Goal: Book appointment/travel/reservation

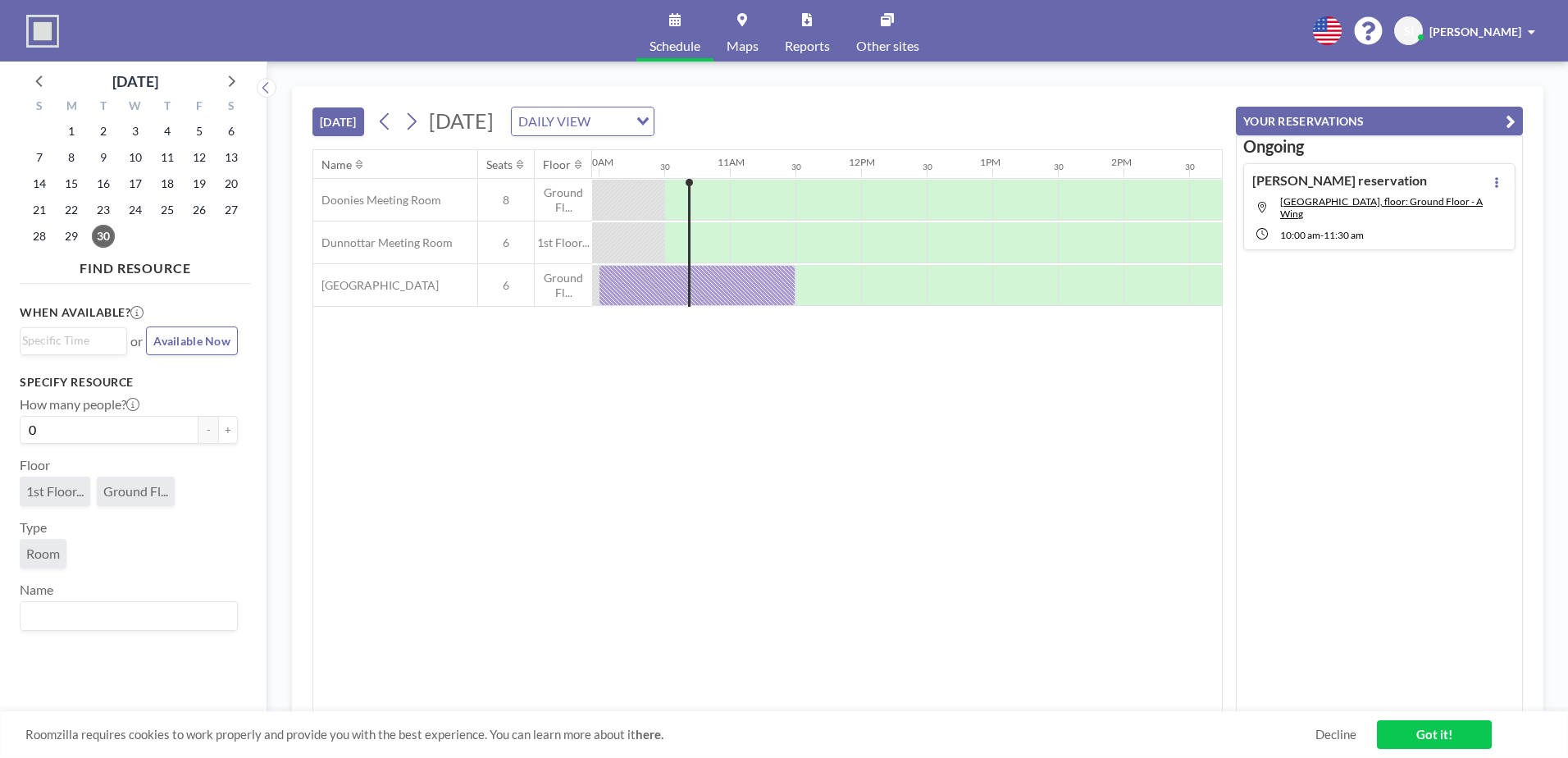
scroll to position [0, 1312]
drag, startPoint x: 720, startPoint y: 281, endPoint x: 706, endPoint y: 288, distance: 15.7
click at [706, 288] on div at bounding box center [691, 286] width 197 height 41
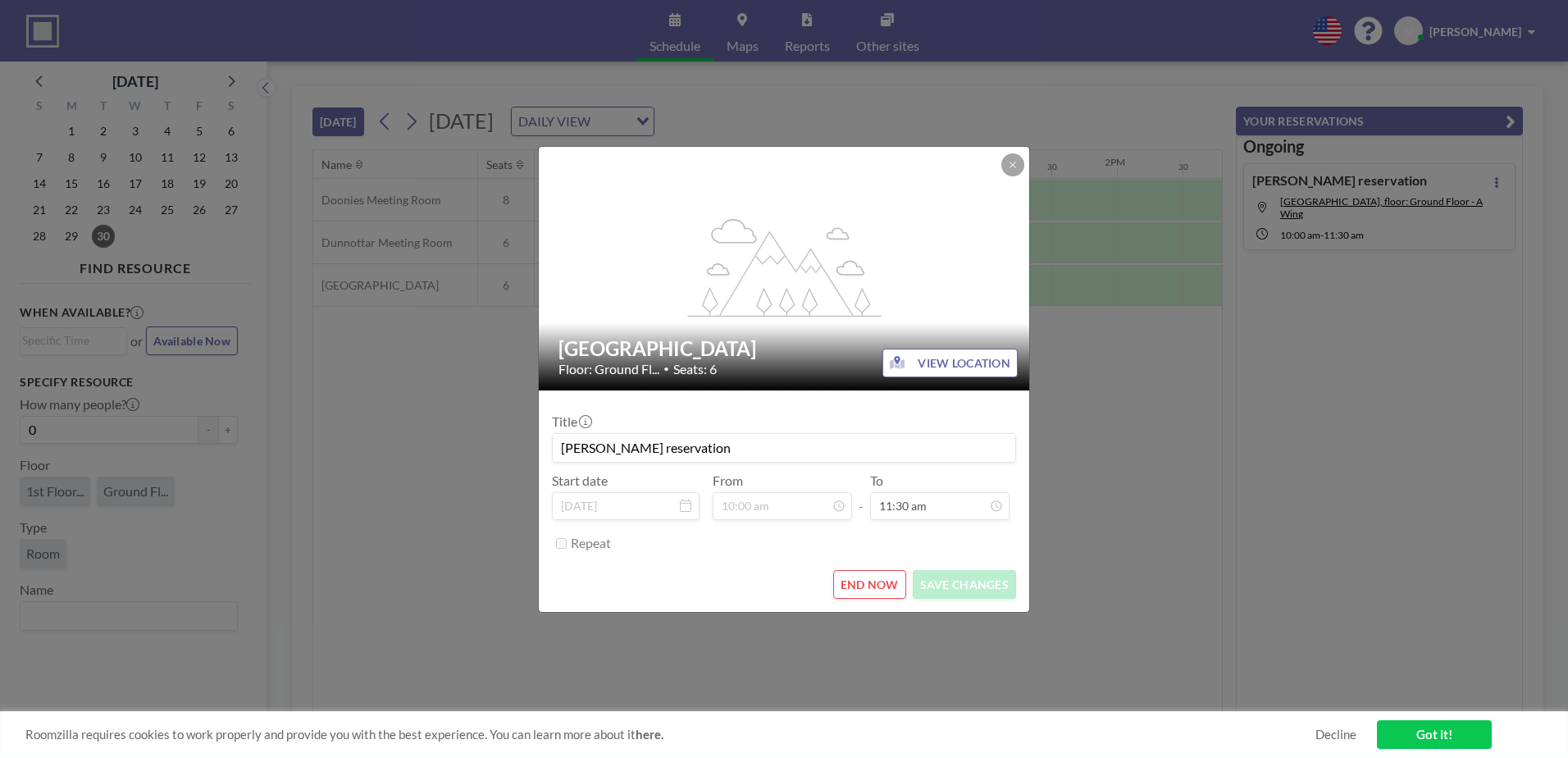
click at [862, 582] on button "END NOW" at bounding box center [869, 584] width 73 height 29
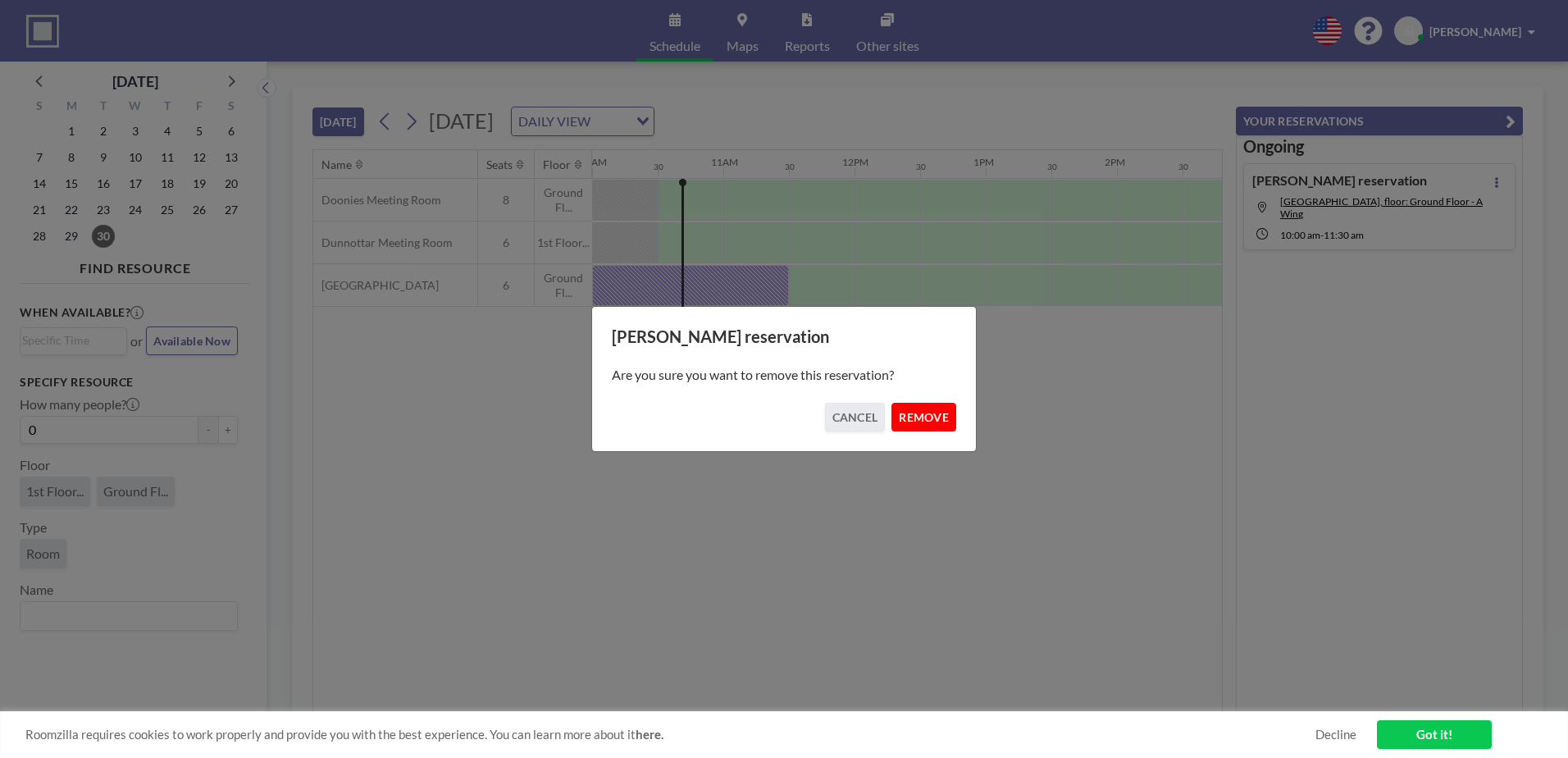
click at [923, 422] on button "REMOVE" at bounding box center [923, 416] width 64 height 29
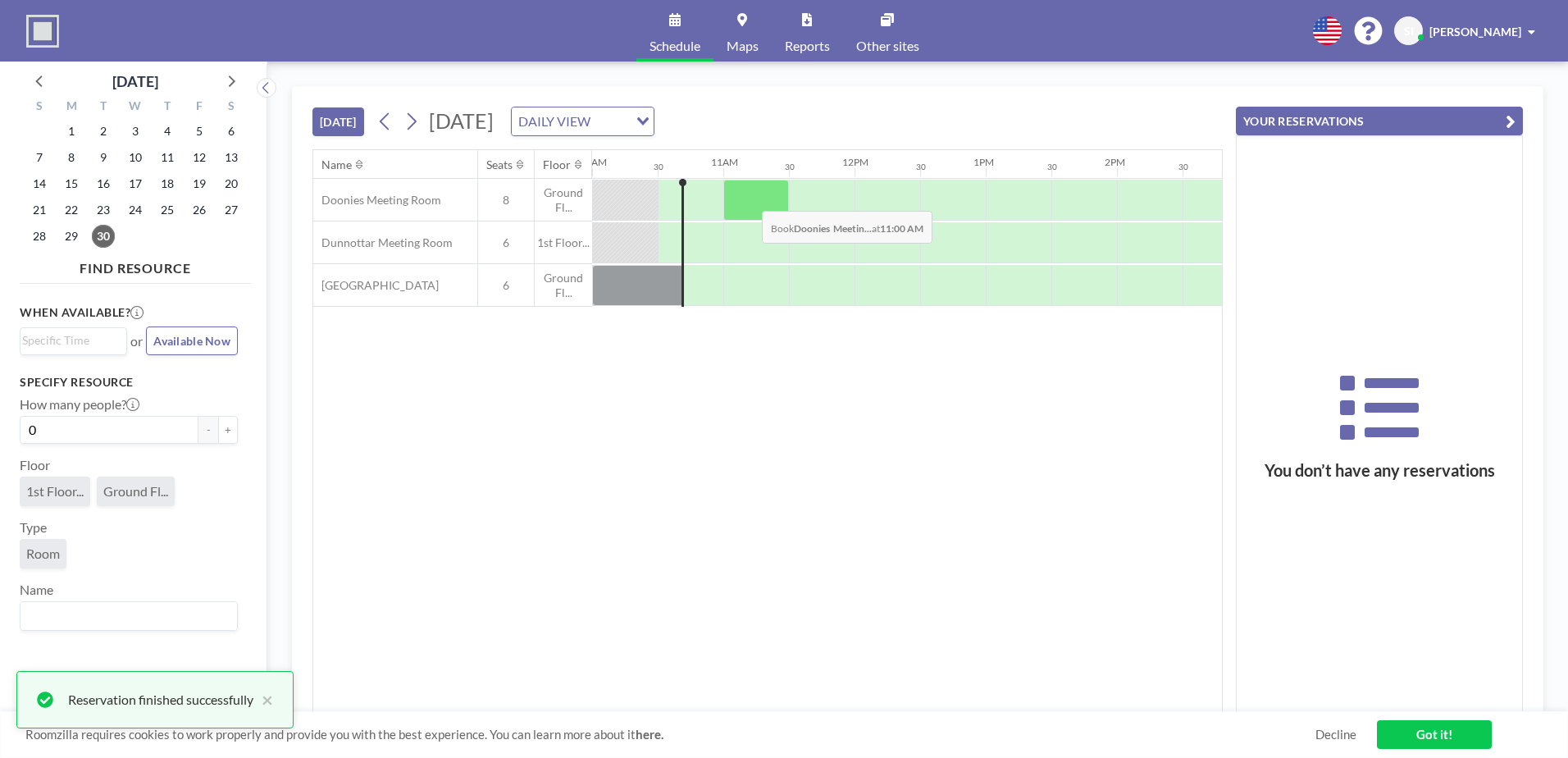
click at [749, 199] on div at bounding box center [756, 200] width 65 height 41
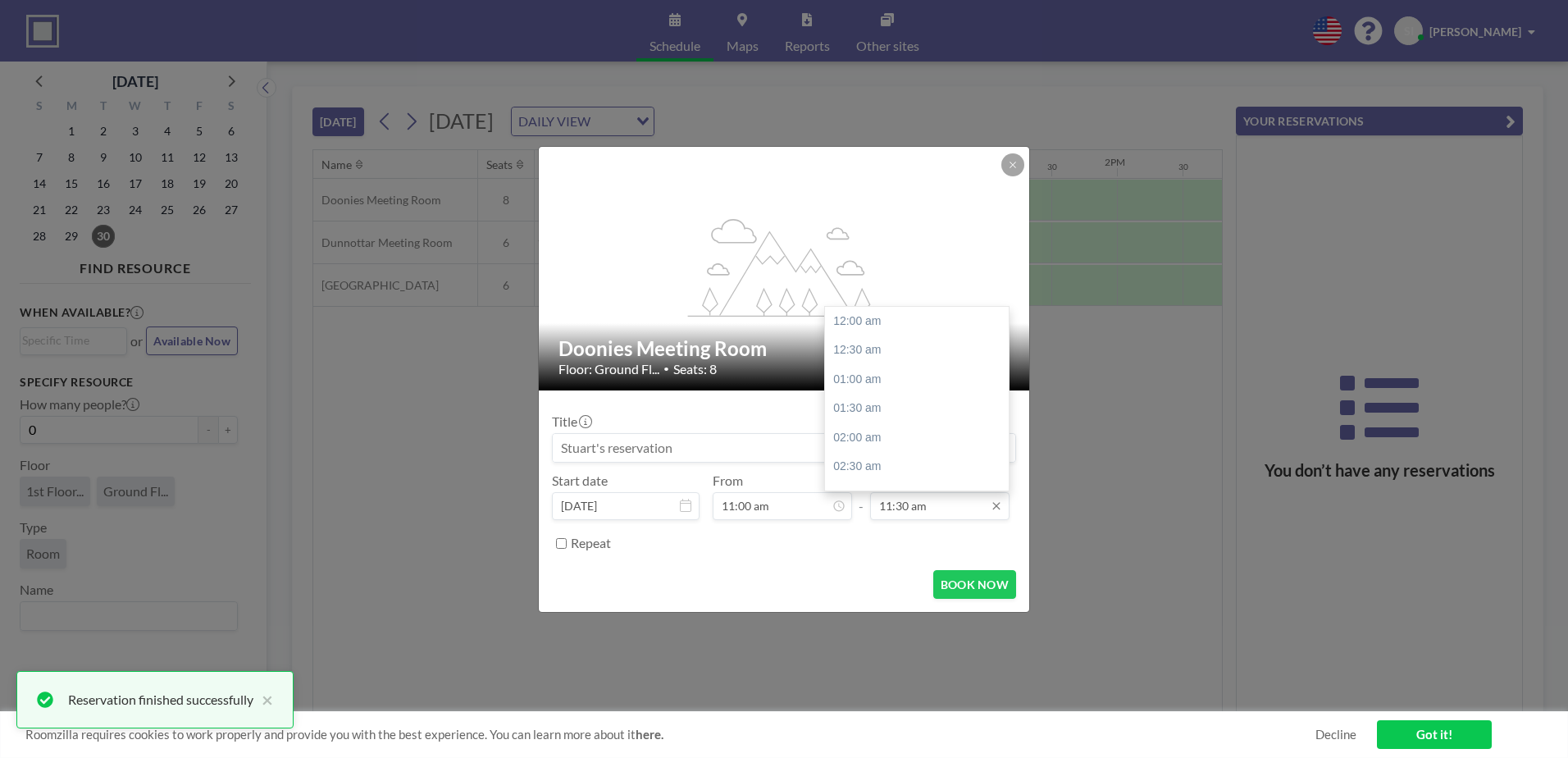
click at [978, 503] on input "11:30 am" at bounding box center [939, 506] width 139 height 28
click at [911, 348] on div "12:00 pm" at bounding box center [921, 350] width 192 height 29
type input "12:00 pm"
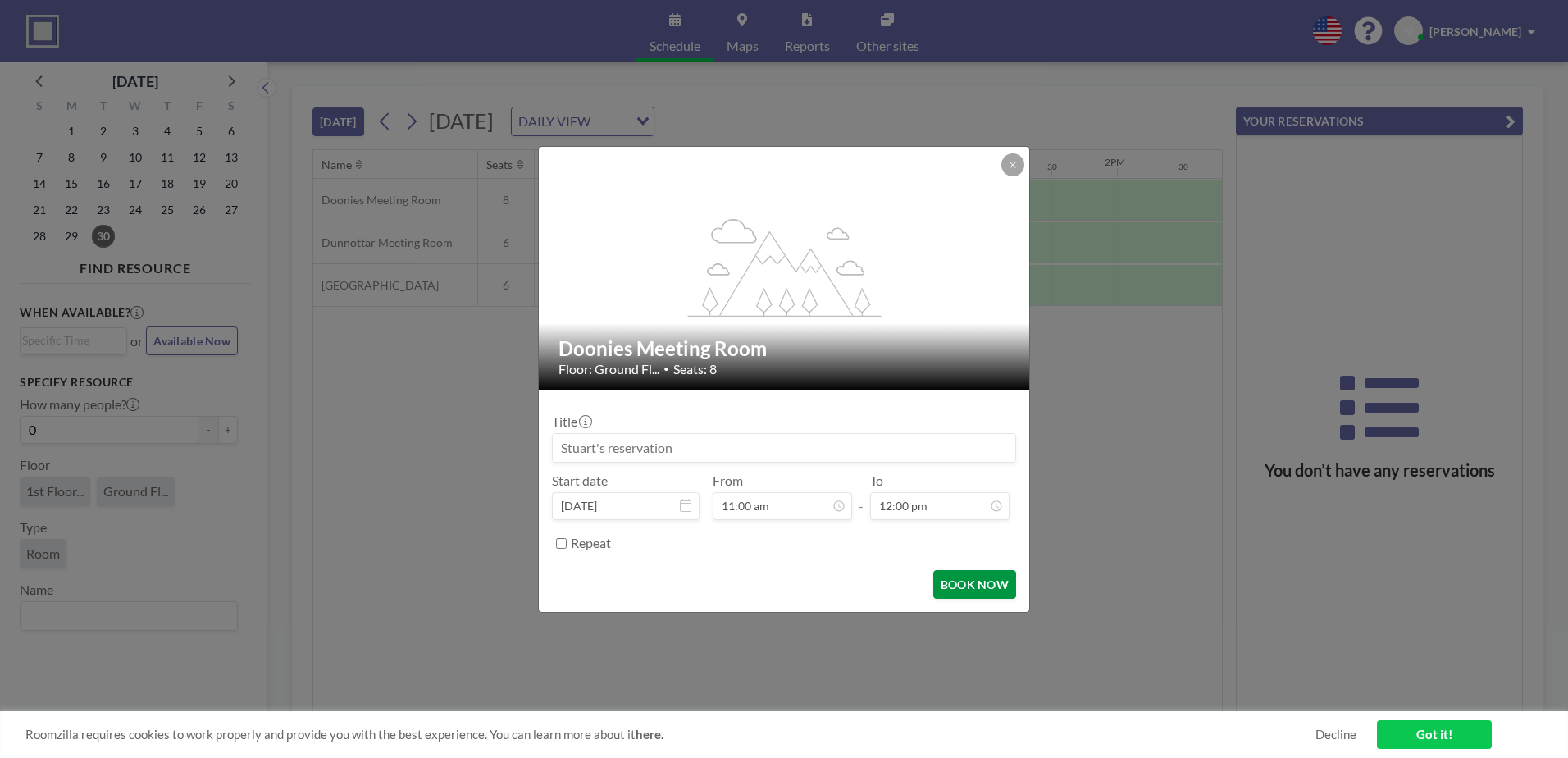
click at [1002, 581] on button "BOOK NOW" at bounding box center [975, 584] width 83 height 29
